Goal: Task Accomplishment & Management: Complete application form

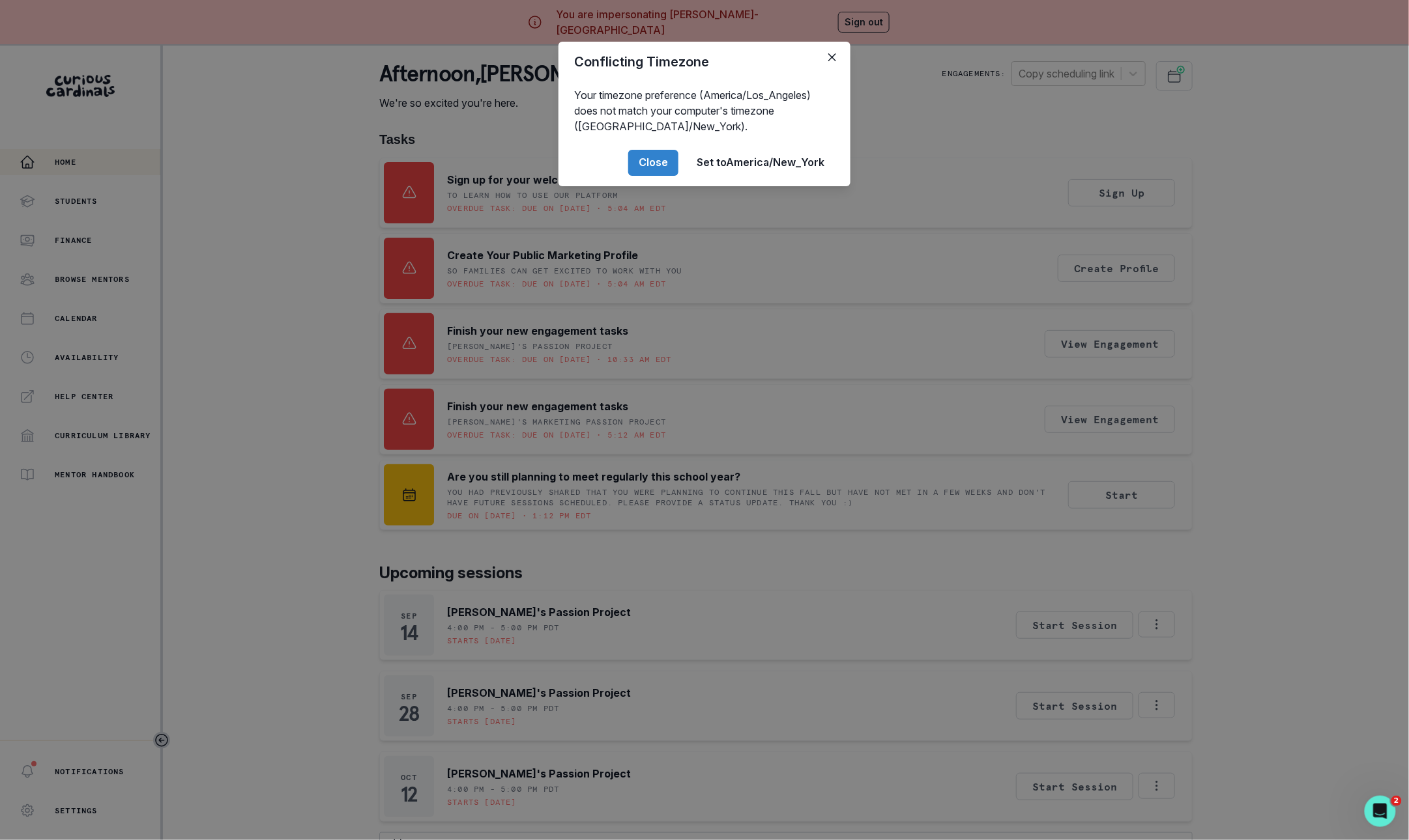
click at [1213, 323] on div "Conflicting Timezone Your timezone preference (America/Los_Angeles) does not ma…" at bounding box center [704, 420] width 1409 height 840
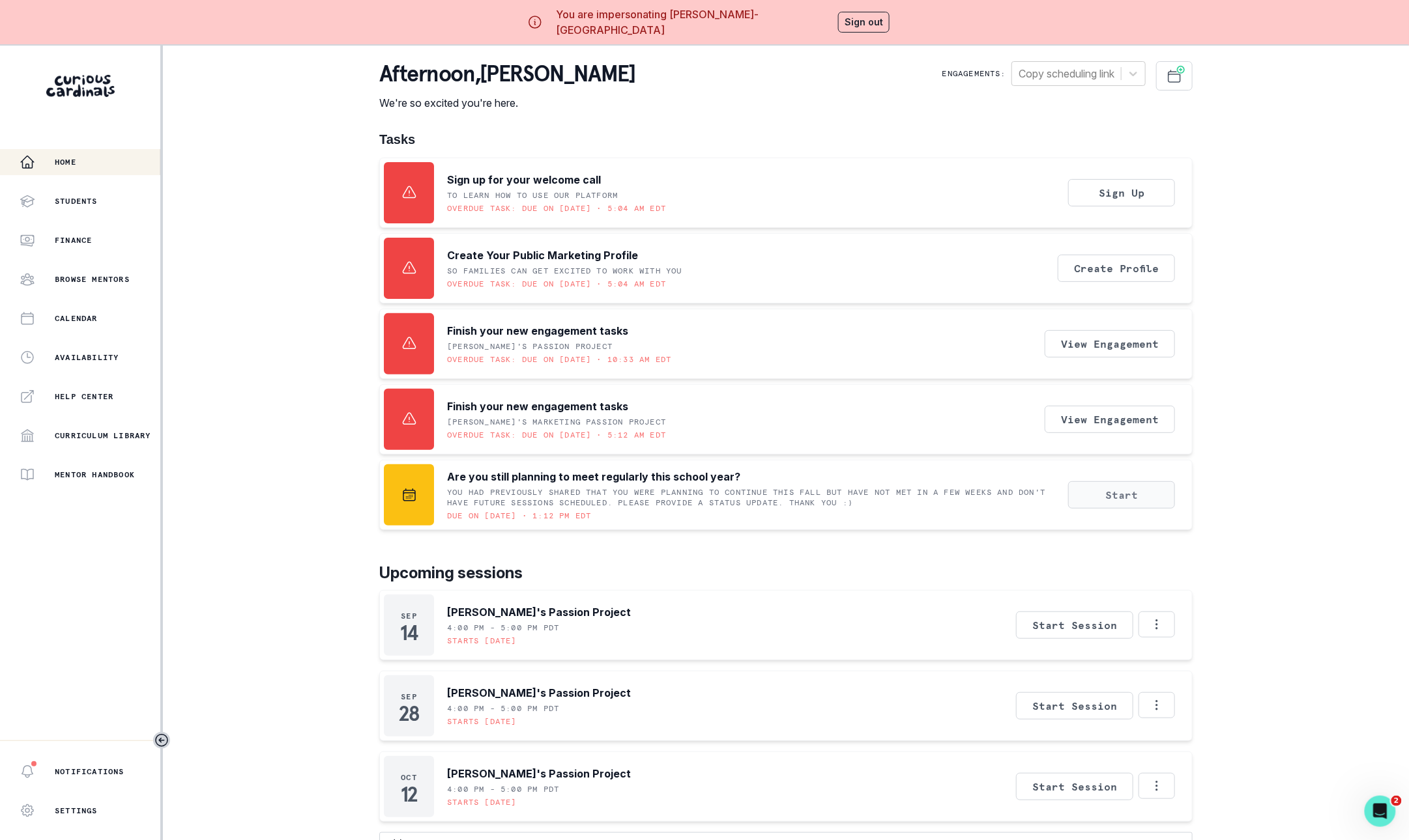
click at [1115, 487] on button "Start" at bounding box center [1122, 495] width 107 height 28
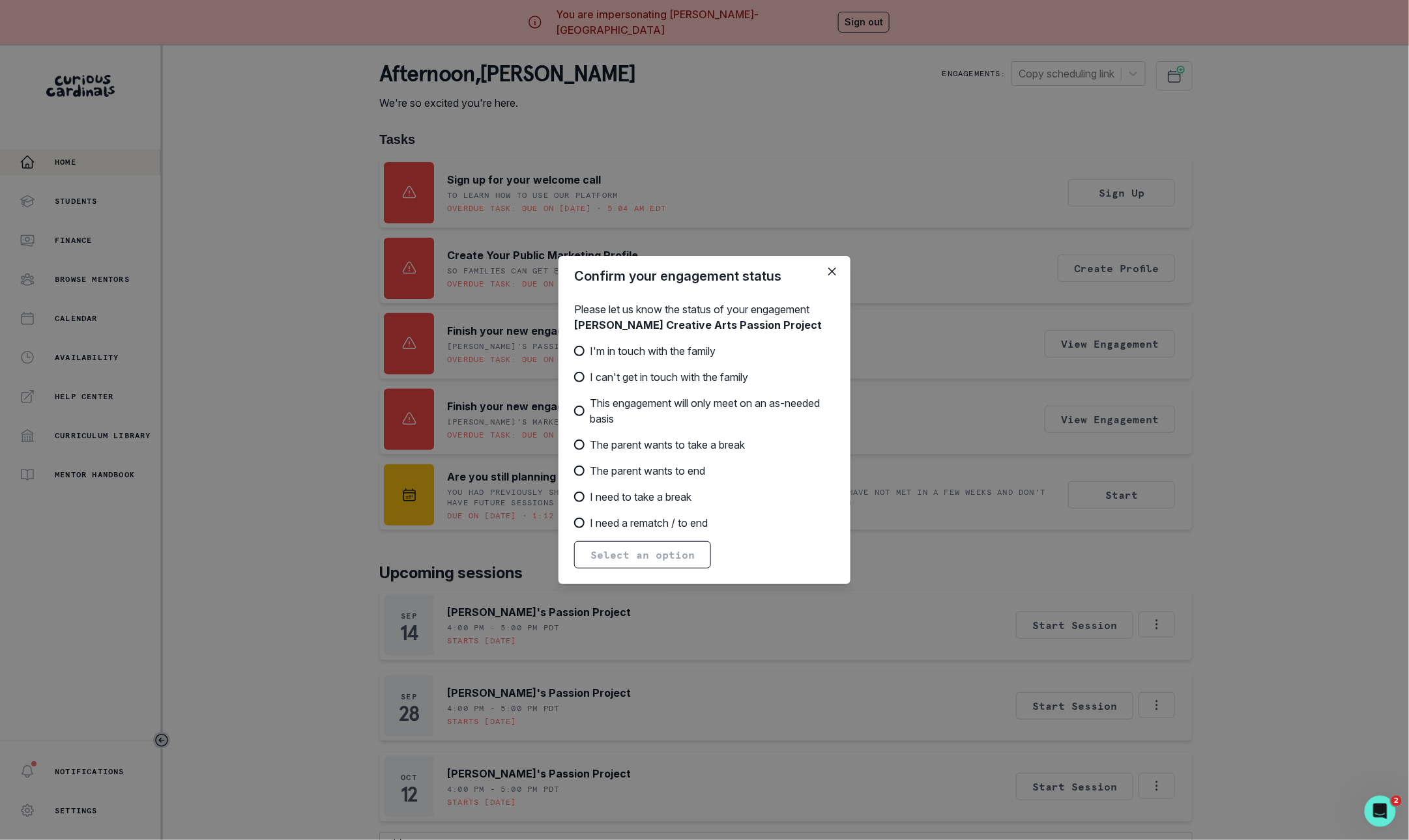
click at [704, 350] on span "I'm in touch with the family" at bounding box center [653, 350] width 126 height 15
click at [574, 351] on input "I'm in touch with the family" at bounding box center [573, 351] width 1 height 1
radio input "true"
click at [609, 559] on button "Next" at bounding box center [603, 555] width 59 height 28
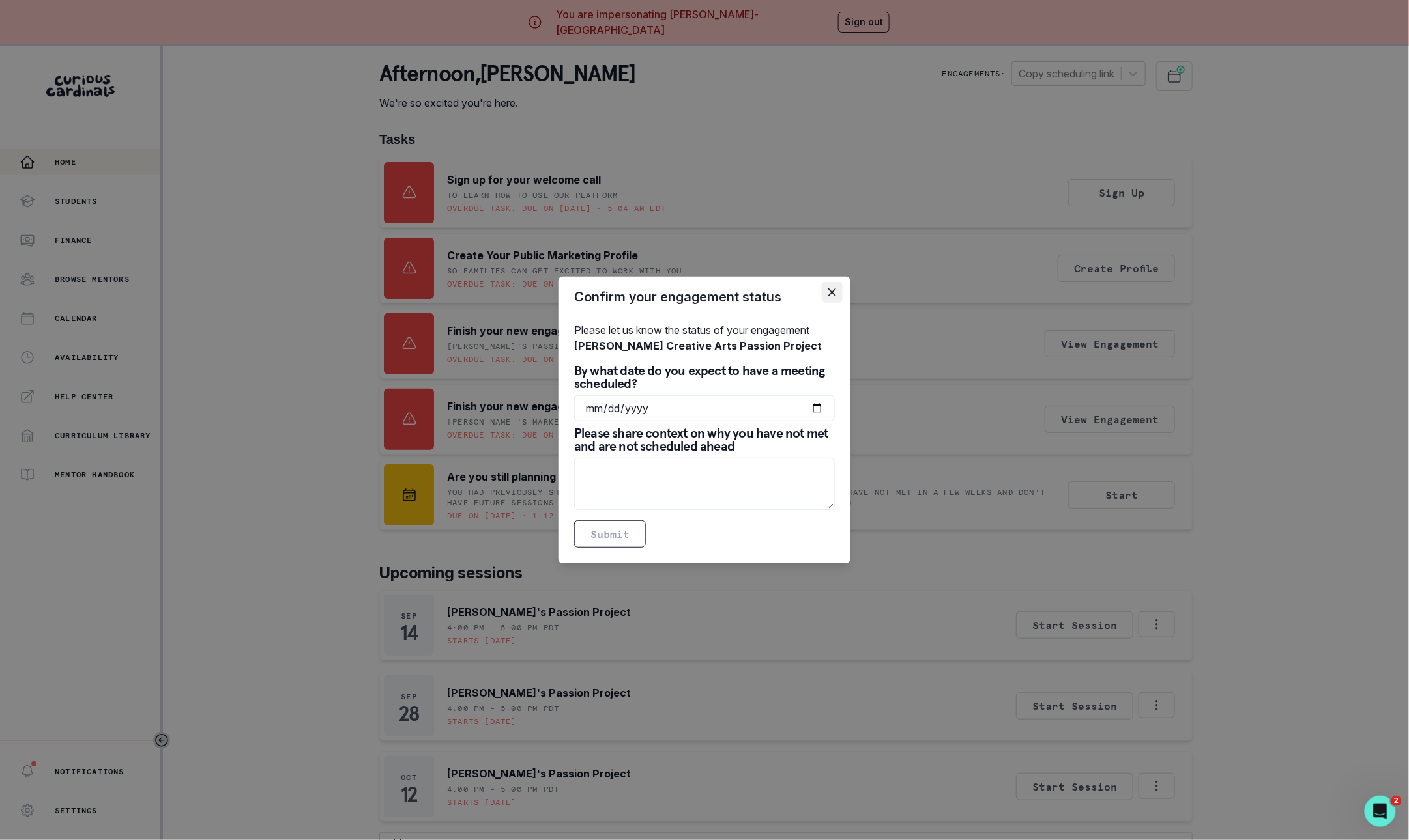
click at [830, 290] on icon "Close" at bounding box center [831, 292] width 8 height 8
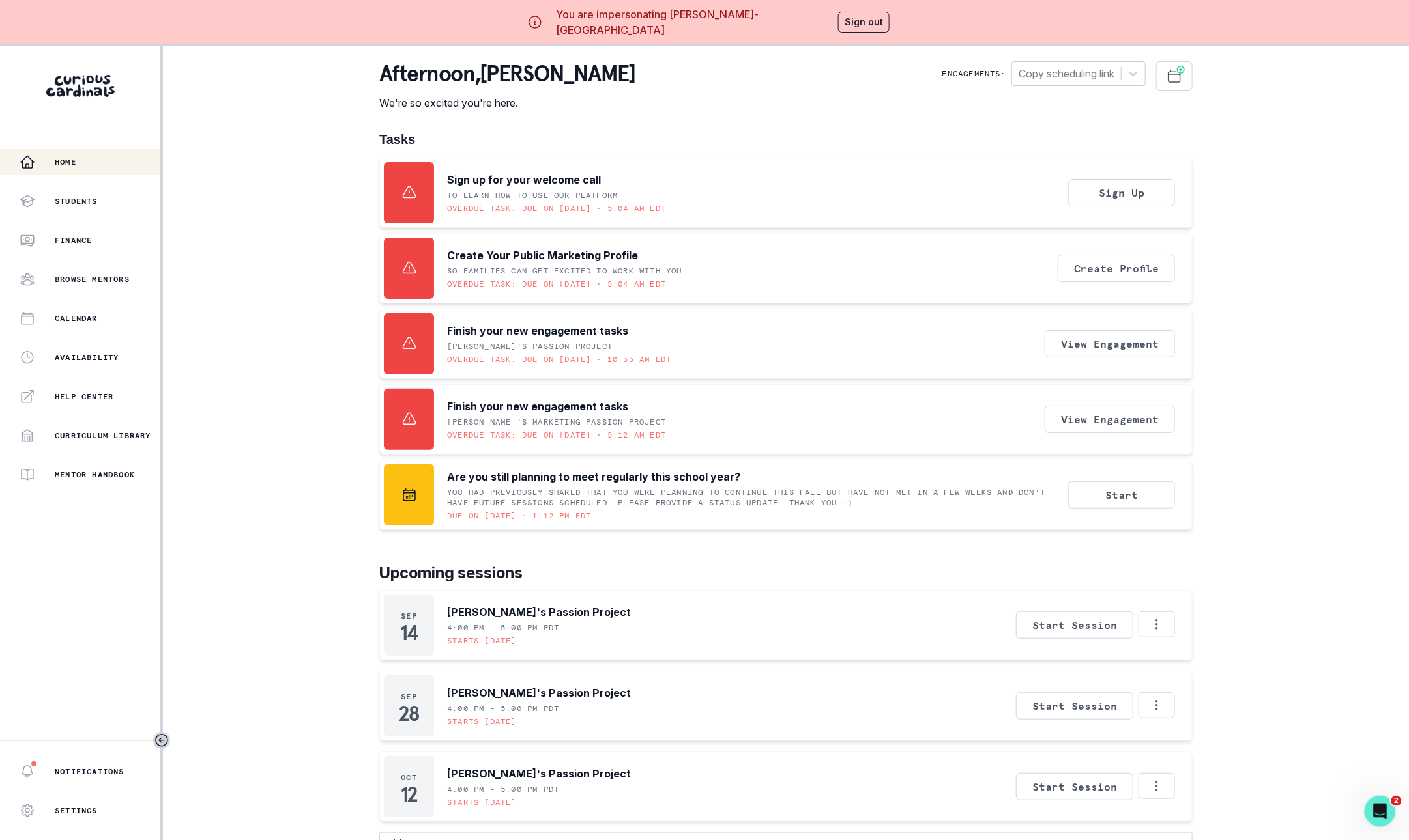
drag, startPoint x: 830, startPoint y: 290, endPoint x: 969, endPoint y: 471, distance: 228.2
click at [889, 365] on div "Tasks Sign up for your welcome call To learn how to use our platform Overdue ta…" at bounding box center [786, 331] width 814 height 399
click at [1094, 506] on button "Start" at bounding box center [1122, 495] width 107 height 28
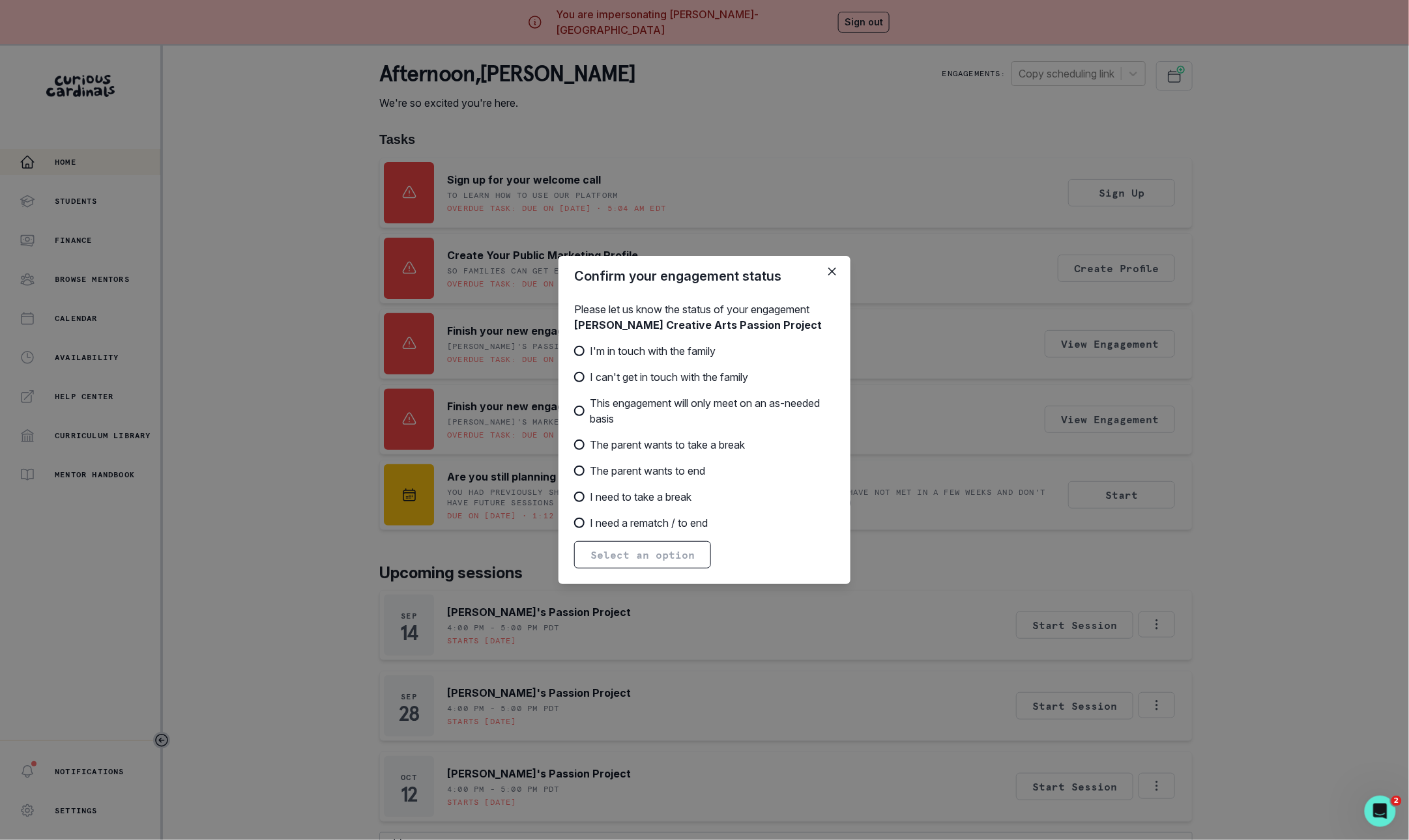
click at [629, 374] on span "I can't get in touch with the family" at bounding box center [669, 376] width 158 height 15
click at [574, 377] on input "I can't get in touch with the family" at bounding box center [573, 377] width 1 height 1
radio input "true"
click at [600, 564] on button "Next" at bounding box center [603, 555] width 59 height 28
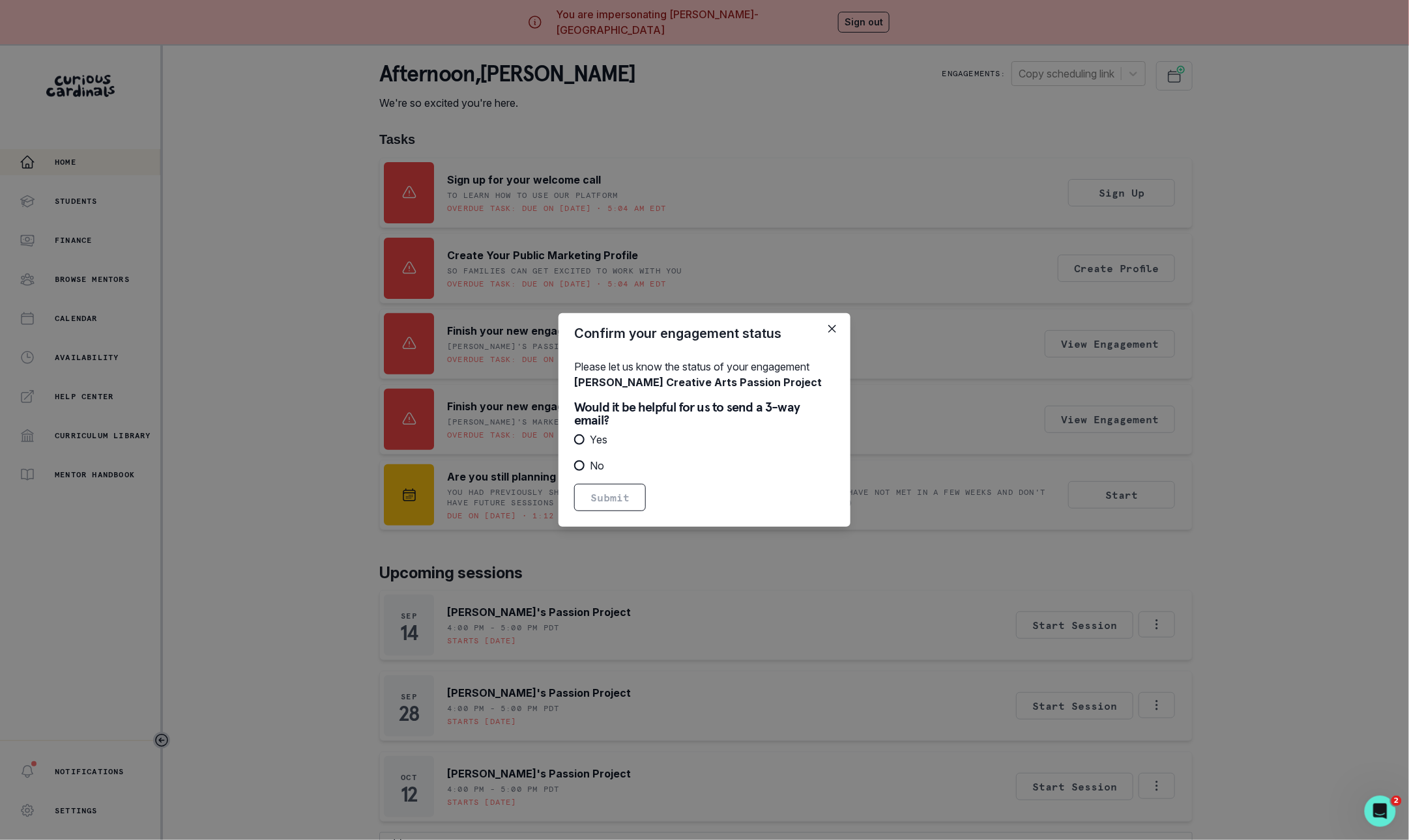
click at [590, 432] on span "Yes" at bounding box center [599, 439] width 18 height 15
click at [574, 440] on input "Yes" at bounding box center [573, 440] width 1 height 1
radio input "true"
click at [593, 458] on span "No" at bounding box center [597, 465] width 14 height 15
click at [574, 466] on input "No" at bounding box center [573, 466] width 1 height 1
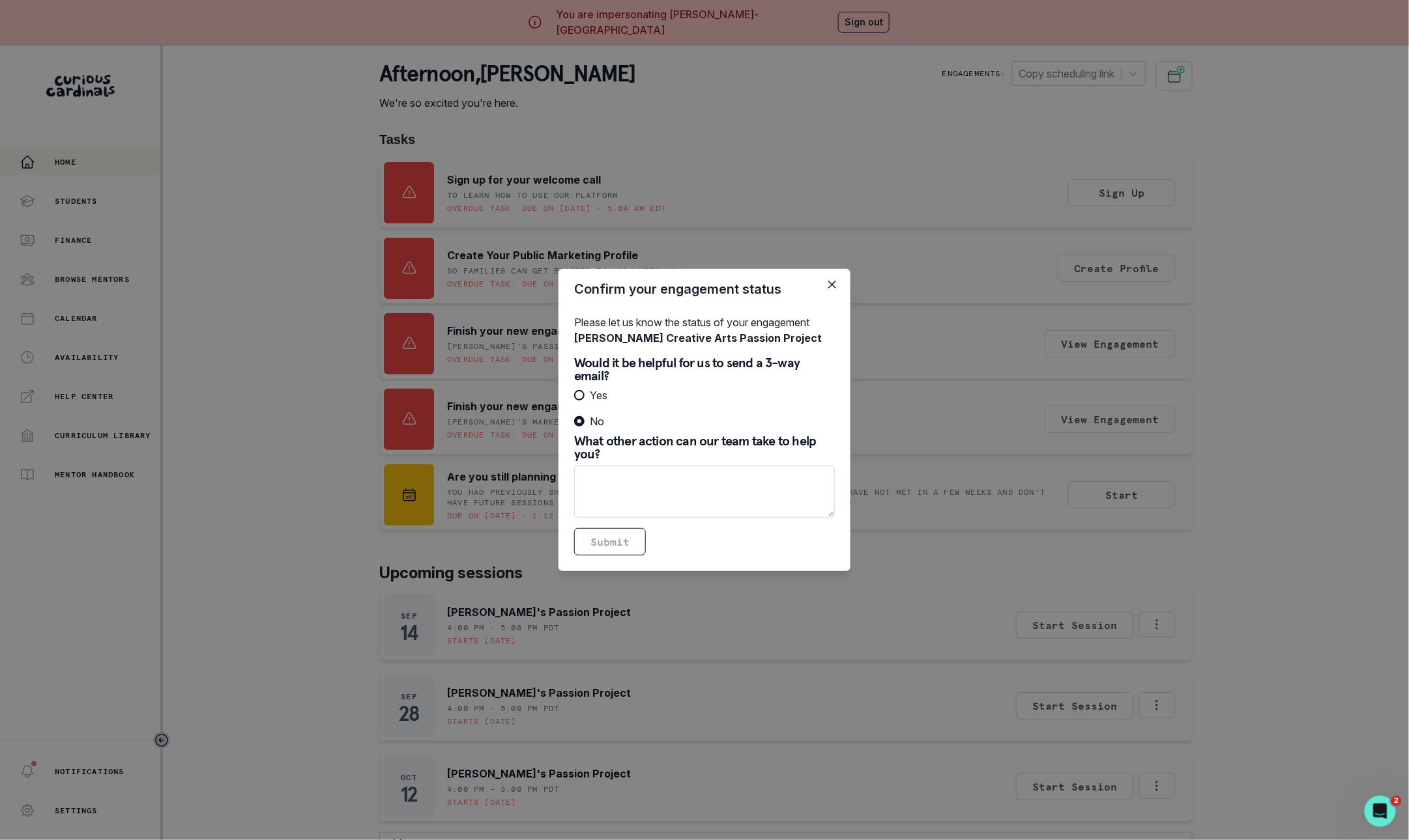
click at [673, 487] on textarea at bounding box center [704, 491] width 261 height 52
click at [830, 289] on icon "Close" at bounding box center [831, 284] width 8 height 8
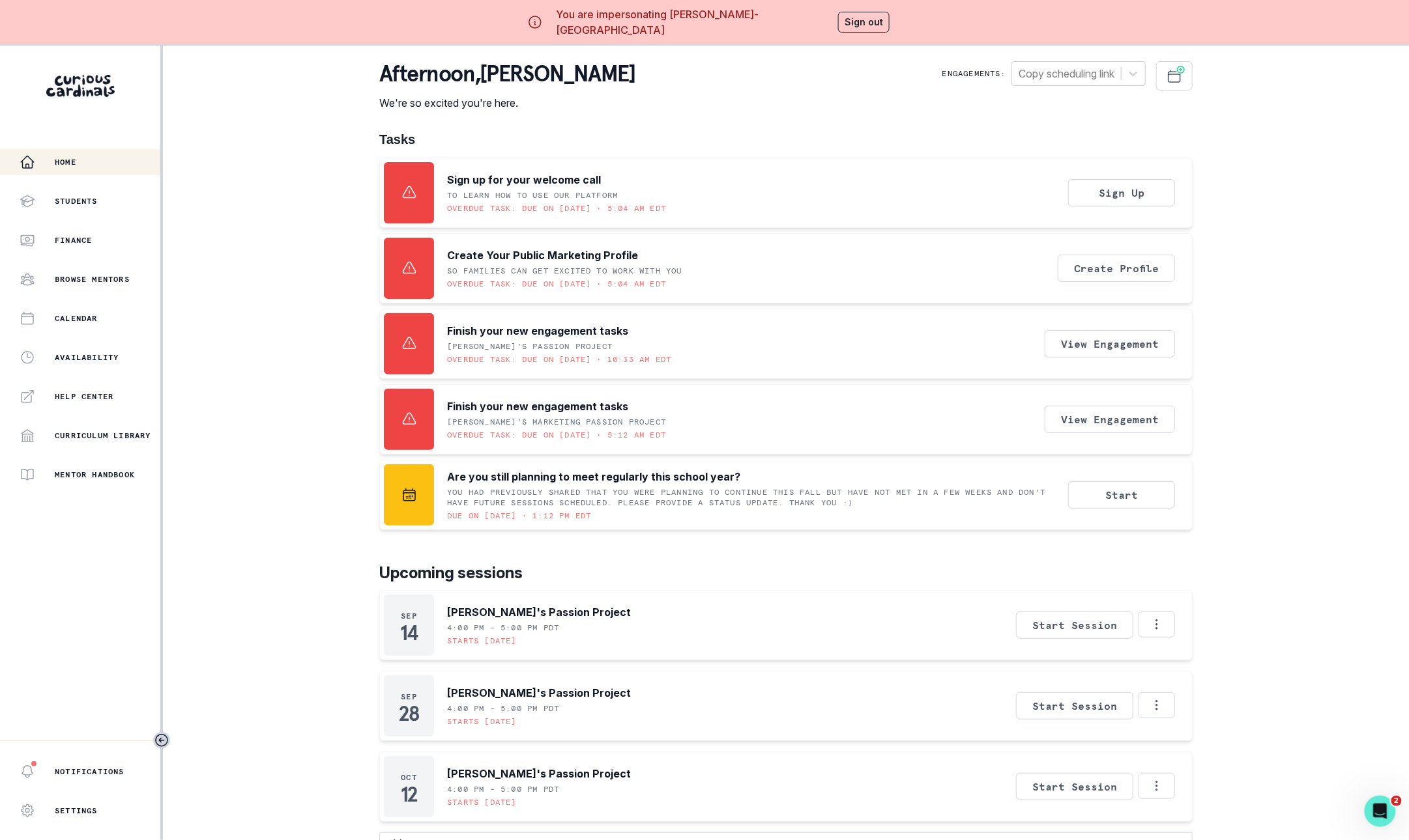
radio input "false"
click at [1119, 502] on button "Start" at bounding box center [1122, 495] width 107 height 28
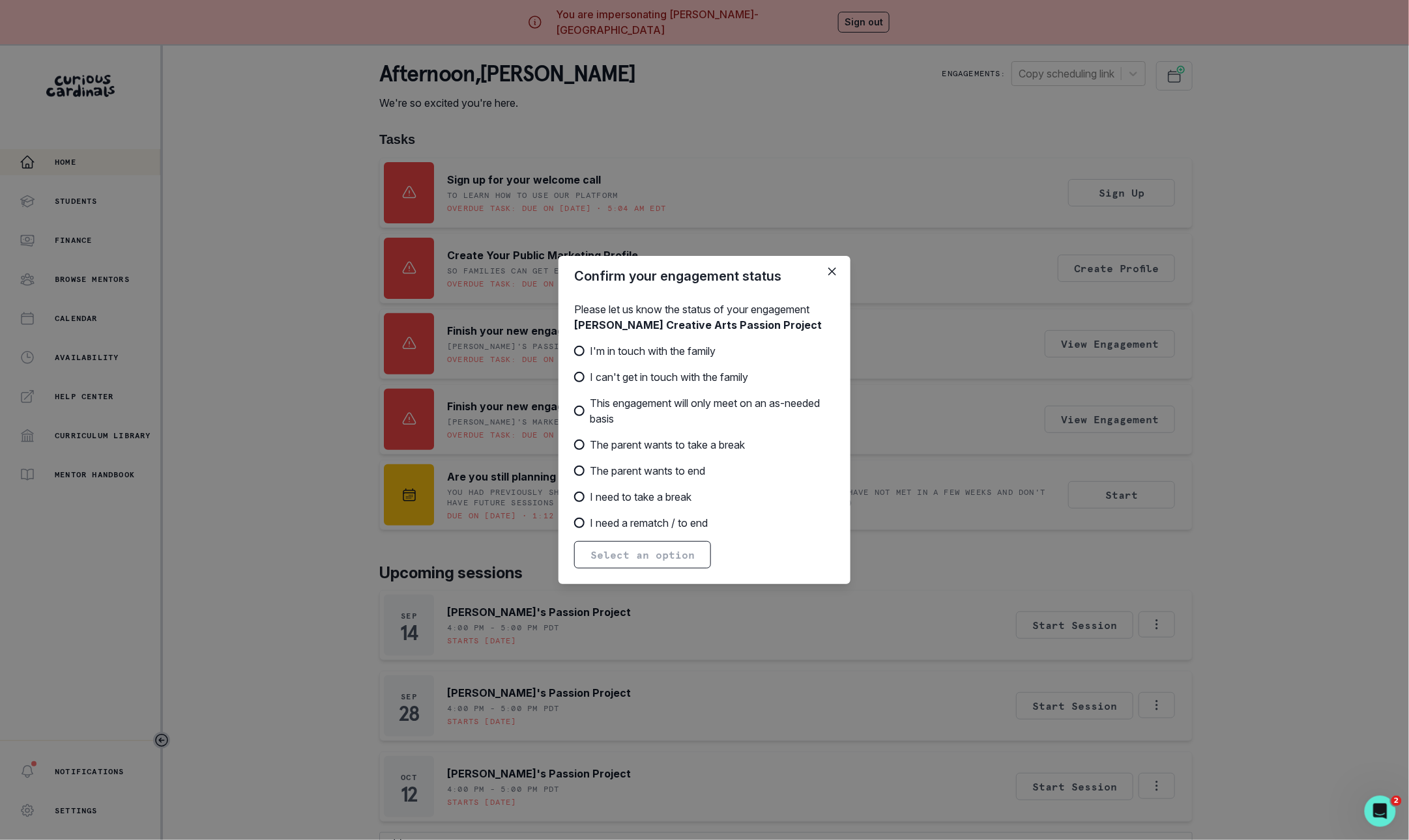
click at [662, 404] on span "This engagement will only meet on an as-needed basis" at bounding box center [713, 410] width 245 height 31
click at [574, 411] on input "This engagement will only meet on an as-needed basis" at bounding box center [573, 411] width 1 height 1
radio input "true"
click at [674, 401] on span "This engagement will only meet on an as-needed basis" at bounding box center [713, 410] width 245 height 31
click at [574, 411] on input "This engagement will only meet on an as-needed basis" at bounding box center [573, 411] width 1 height 1
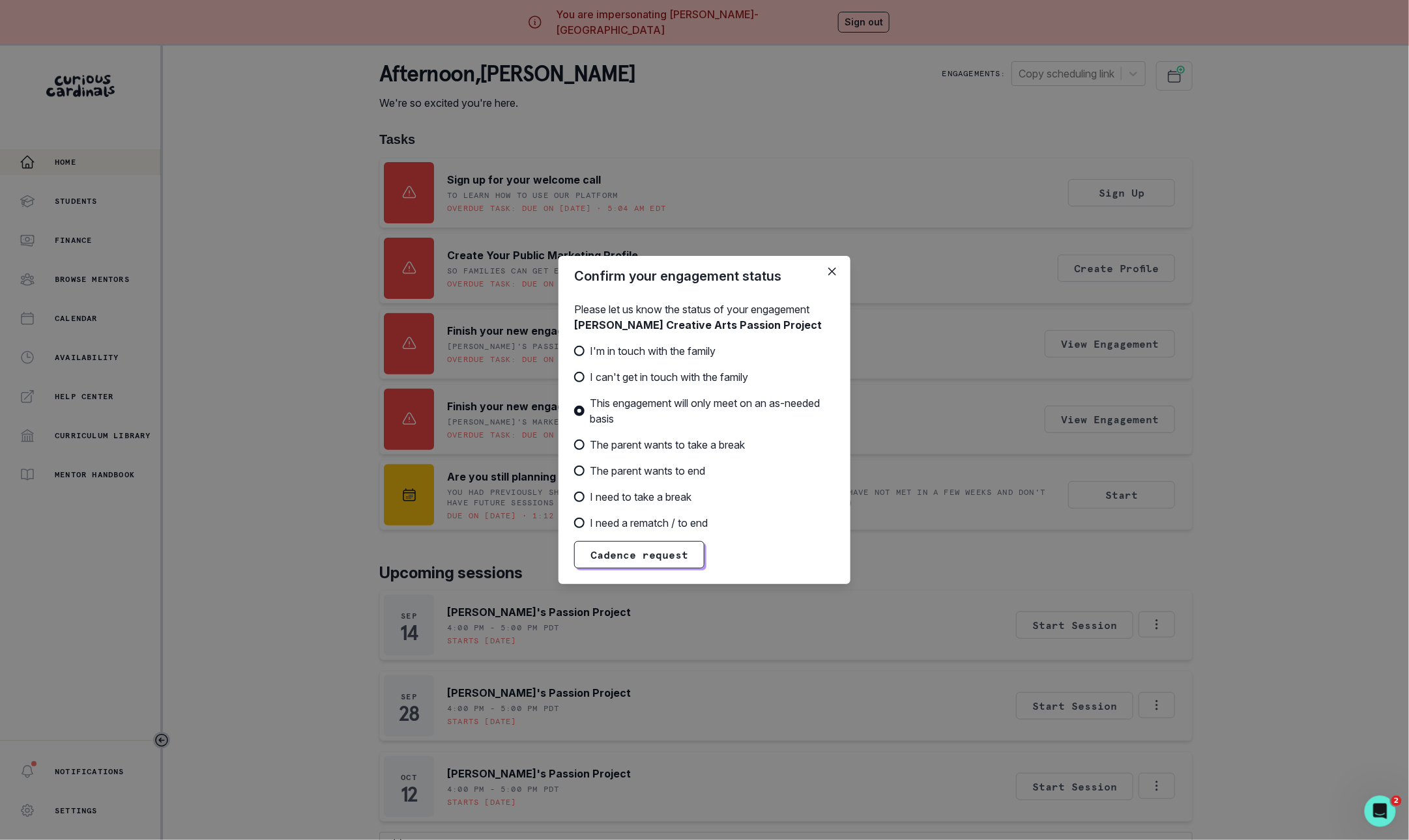
click at [674, 401] on span "This engagement will only meet on an as-needed basis" at bounding box center [713, 410] width 245 height 31
click at [574, 411] on input "This engagement will only meet on an as-needed basis" at bounding box center [573, 411] width 1 height 1
click at [674, 401] on span "This engagement will only meet on an as-needed basis" at bounding box center [713, 410] width 245 height 31
click at [574, 411] on input "This engagement will only meet on an as-needed basis" at bounding box center [573, 411] width 1 height 1
click at [689, 447] on span "The parent wants to take a break" at bounding box center [667, 444] width 155 height 15
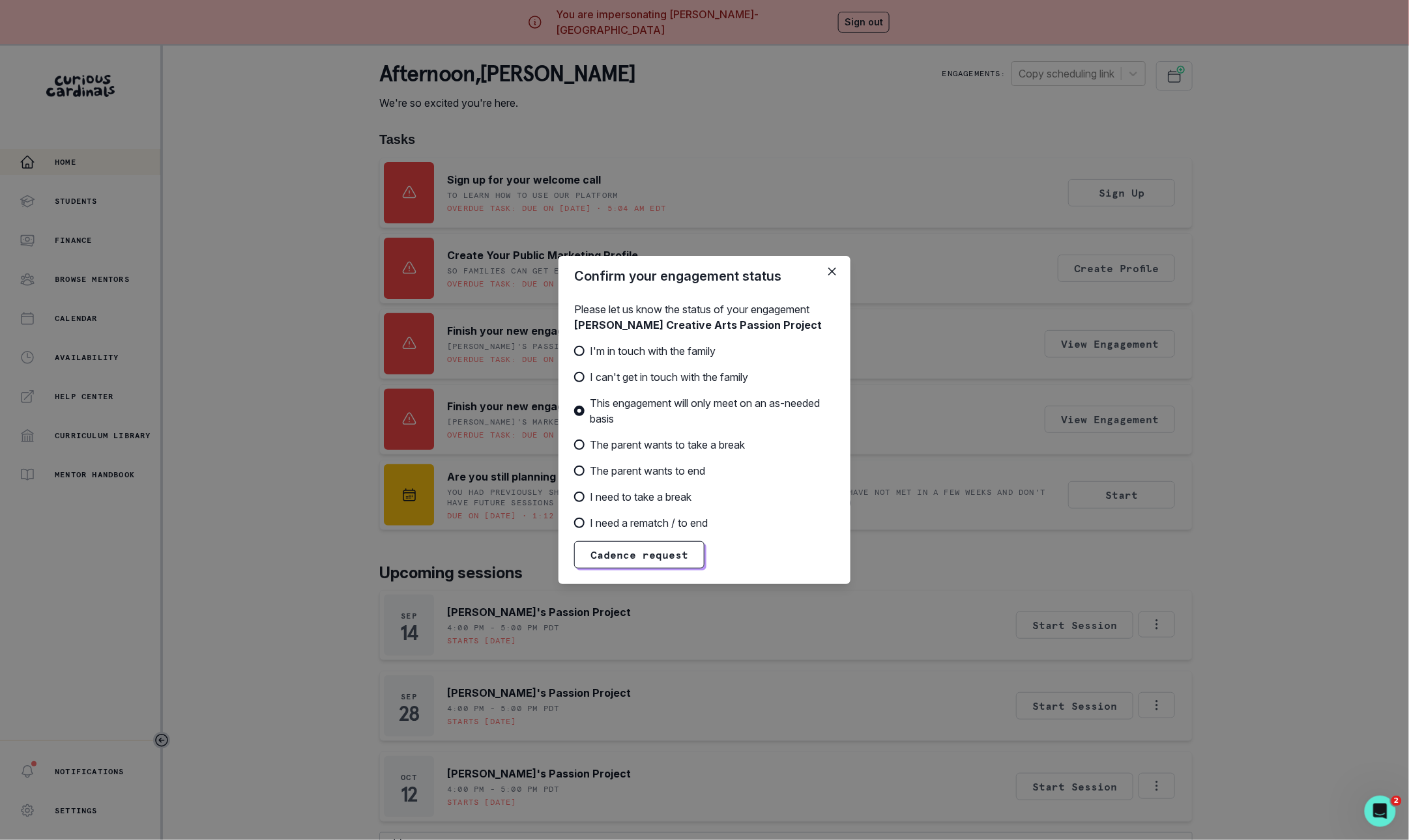
click at [574, 446] on input "The parent wants to take a break" at bounding box center [573, 445] width 1 height 1
radio input "true"
click at [688, 473] on span "The parent wants to end" at bounding box center [647, 470] width 115 height 15
click at [574, 472] on input "The parent wants to end" at bounding box center [573, 471] width 1 height 1
radio input "true"
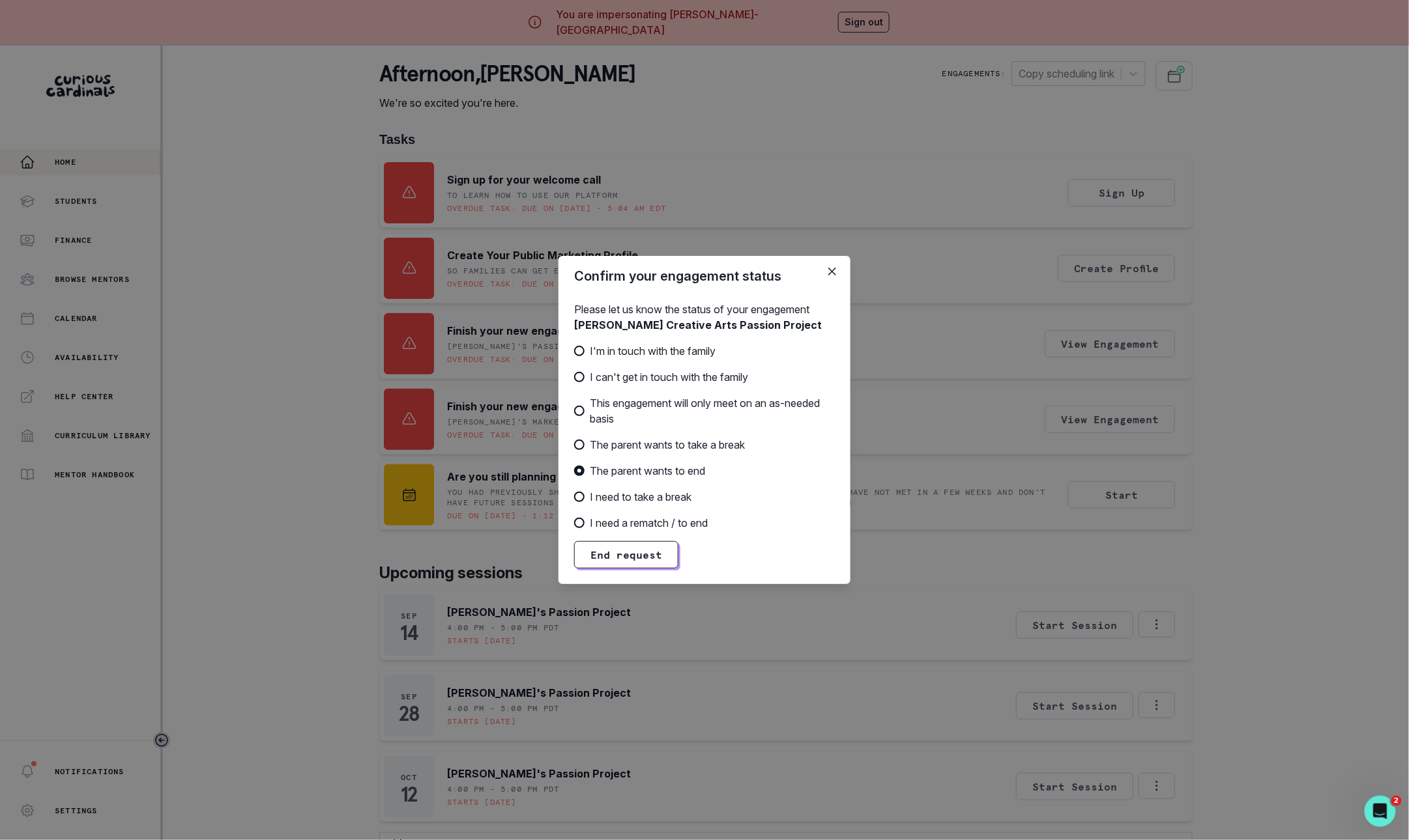
click at [686, 496] on span "I need to take a break" at bounding box center [641, 496] width 102 height 15
click at [574, 497] on input "I need to take a break" at bounding box center [573, 497] width 1 height 1
radio input "true"
click at [686, 519] on span "I need a rematch / to end" at bounding box center [649, 523] width 118 height 15
click at [574, 523] on input "I need a rematch / to end" at bounding box center [573, 523] width 1 height 1
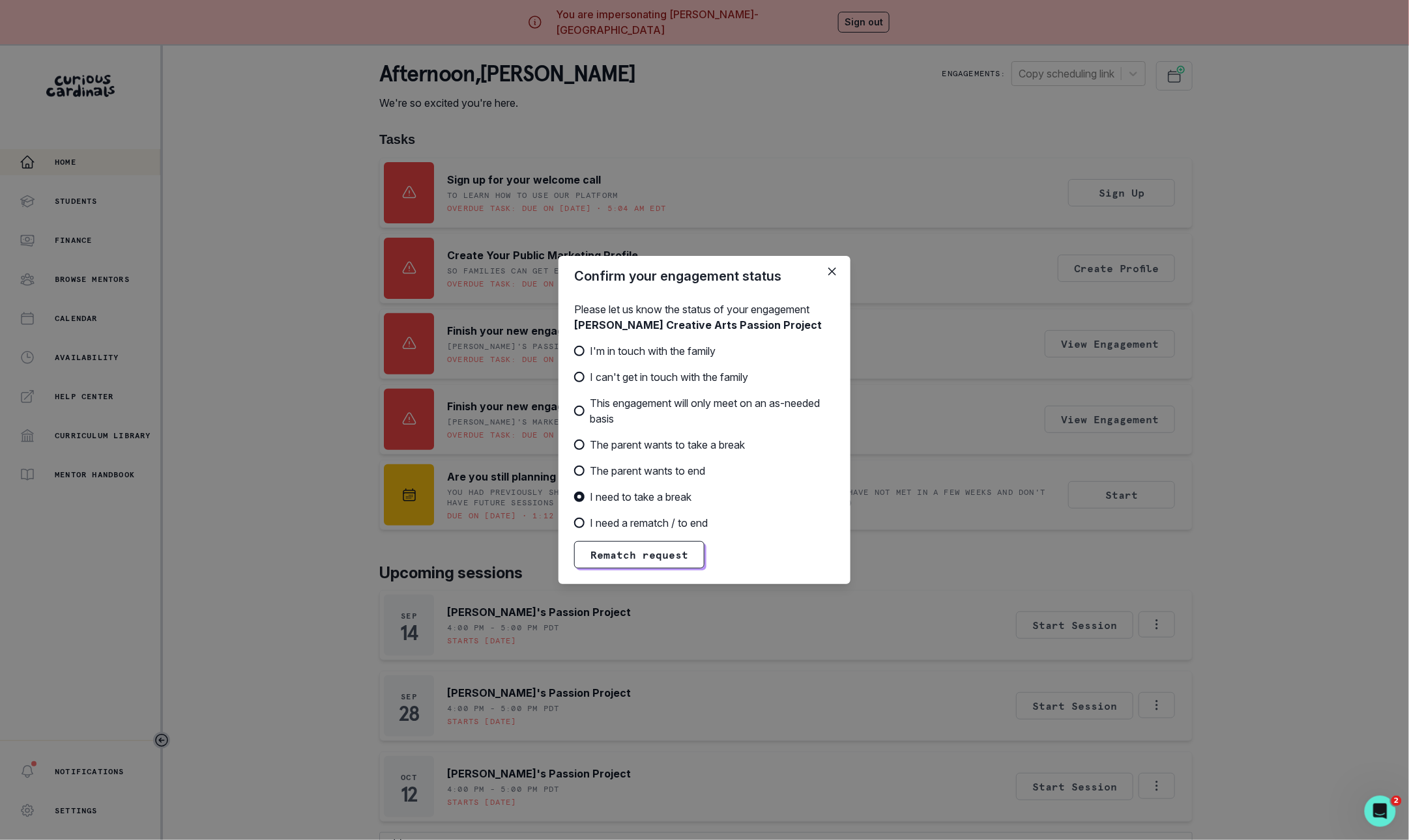
radio input "true"
click at [688, 353] on span "I'm in touch with the family" at bounding box center [653, 350] width 126 height 15
click at [574, 352] on input "I'm in touch with the family" at bounding box center [573, 351] width 1 height 1
radio input "true"
click at [834, 271] on icon "Close" at bounding box center [831, 272] width 8 height 8
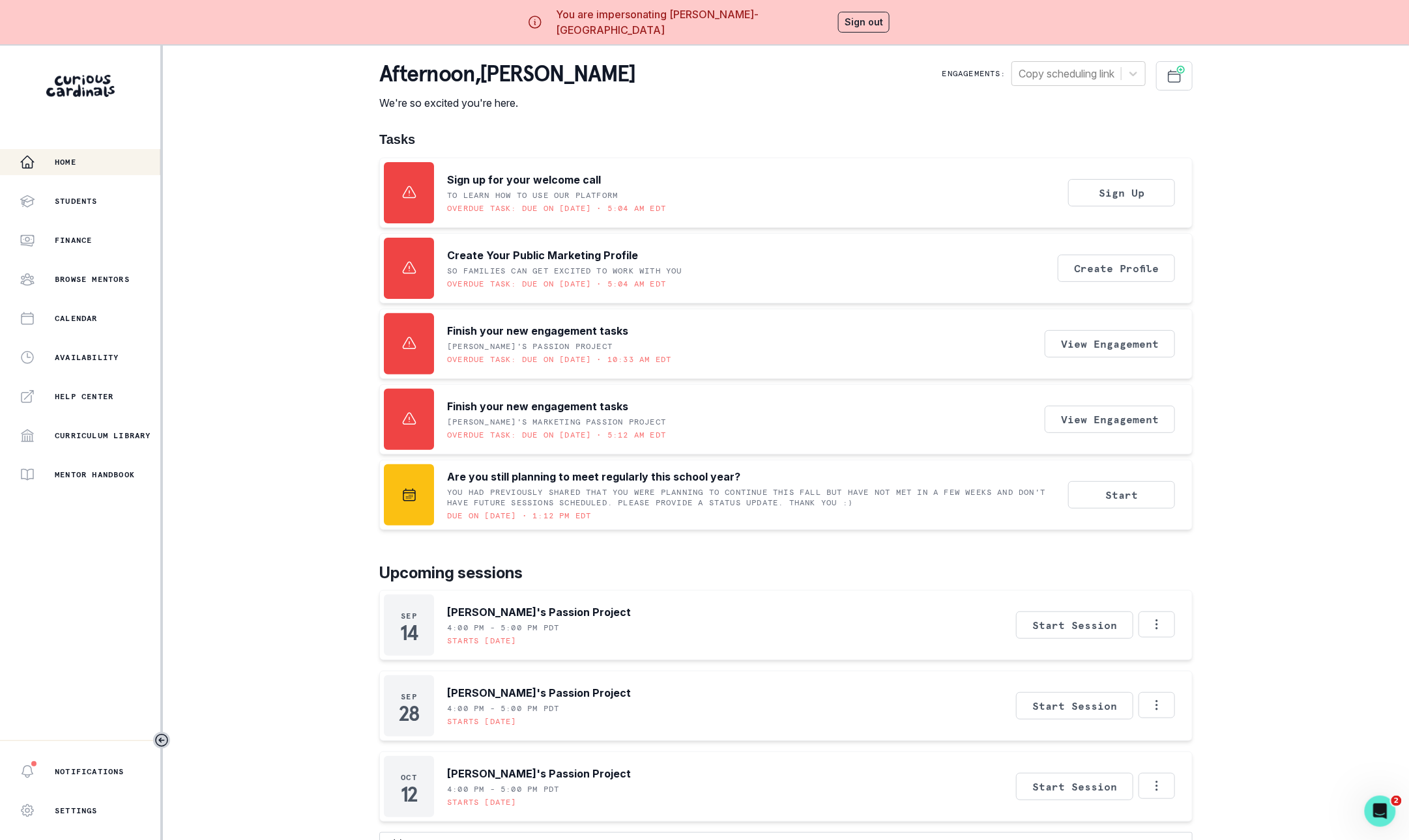
click at [838, 25] on button "Sign out" at bounding box center [864, 21] width 52 height 21
